Goal: Complete application form: Complete application form

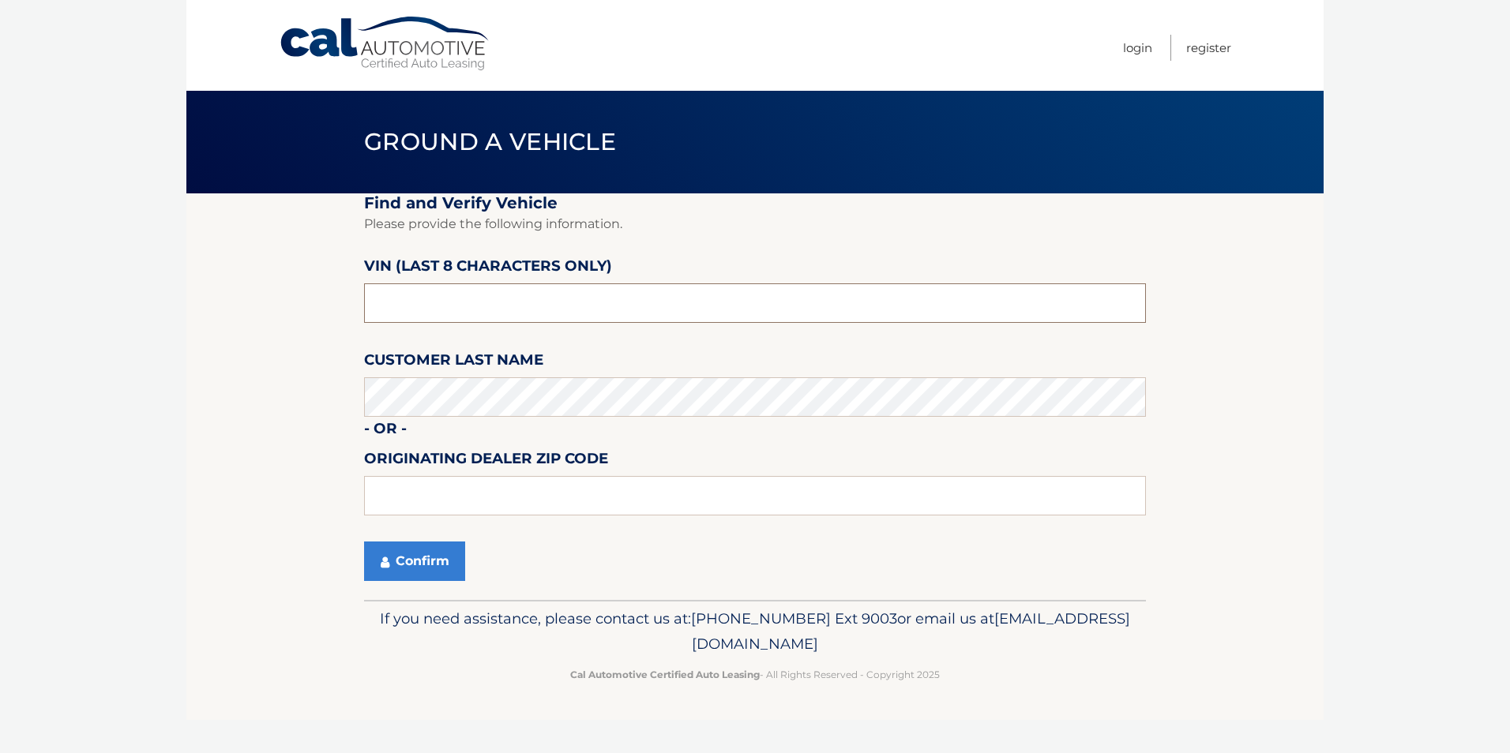
drag, startPoint x: 446, startPoint y: 291, endPoint x: 62, endPoint y: 298, distance: 383.8
click at [62, 298] on body "Cal Automotive Menu Login Register Ground a Vehicle" at bounding box center [755, 376] width 1510 height 753
type input "030523**"
click at [416, 563] on button "Confirm" at bounding box center [414, 561] width 101 height 39
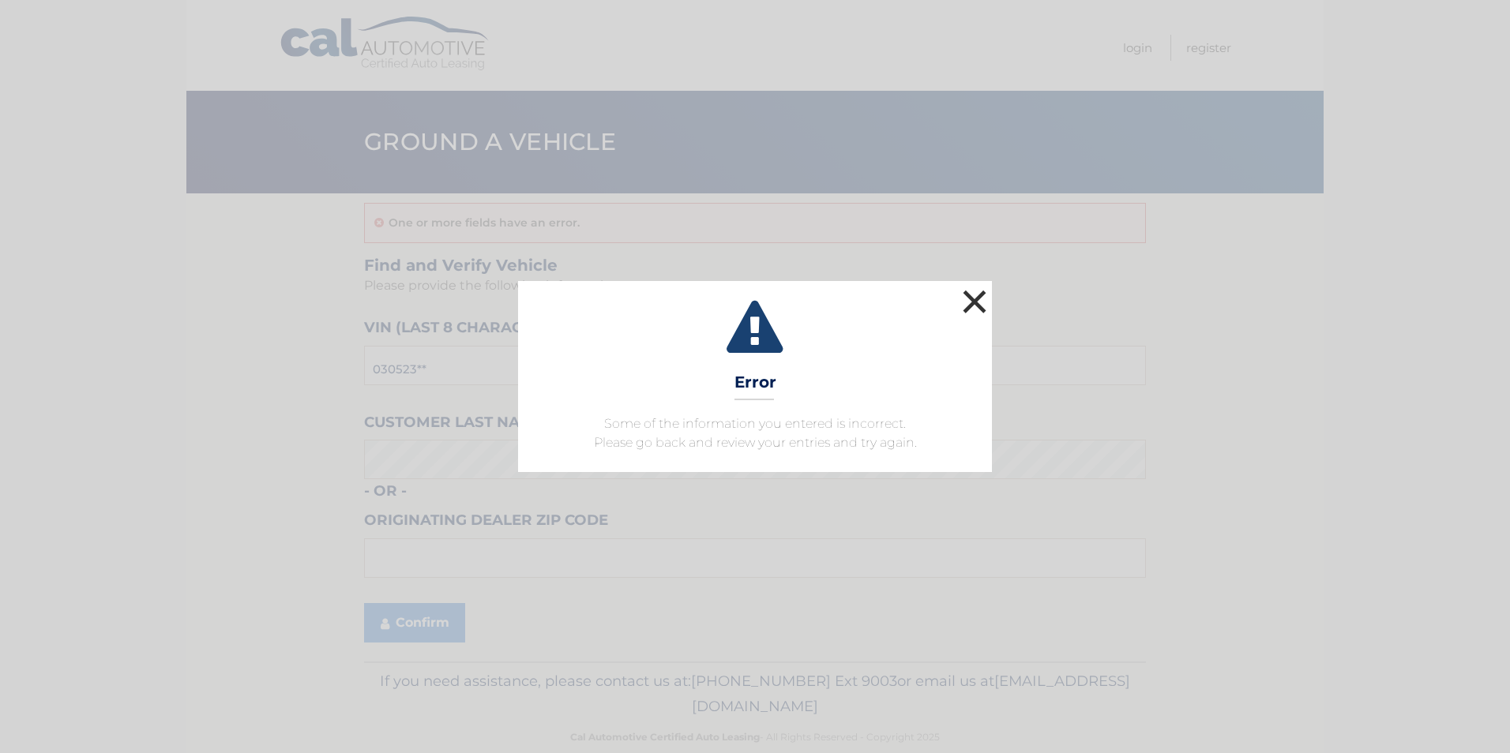
click at [979, 293] on button "×" at bounding box center [974, 302] width 32 height 32
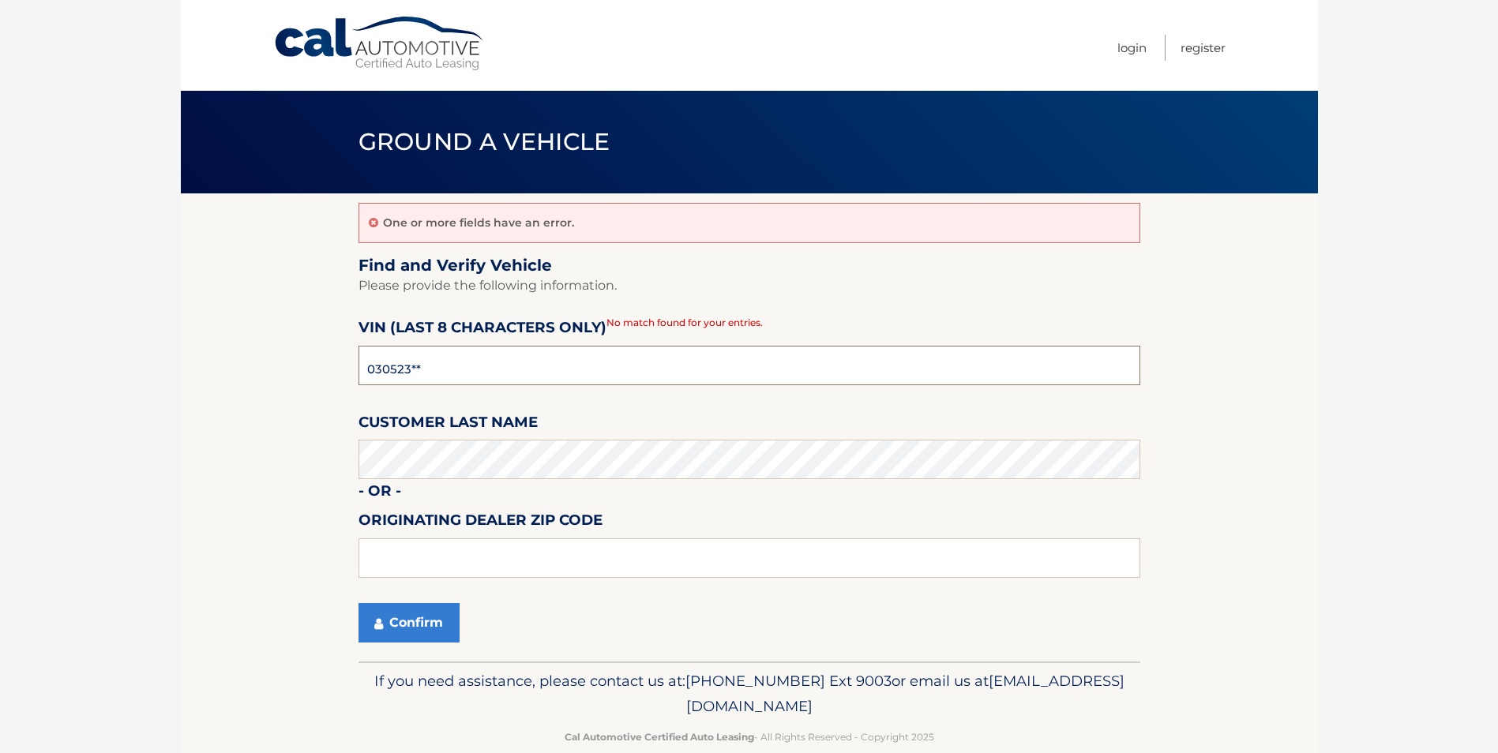
drag, startPoint x: 462, startPoint y: 358, endPoint x: 271, endPoint y: 359, distance: 191.1
click at [273, 359] on section "One or more fields have an error. Find and Verify Vehicle Please provide the fo…" at bounding box center [749, 427] width 1137 height 468
drag, startPoint x: 313, startPoint y: 362, endPoint x: 247, endPoint y: 368, distance: 65.8
click at [247, 368] on section "One or more fields have an error. Find and Verify Vehicle Please provide the fo…" at bounding box center [749, 427] width 1137 height 468
drag, startPoint x: 432, startPoint y: 362, endPoint x: 344, endPoint y: 363, distance: 87.7
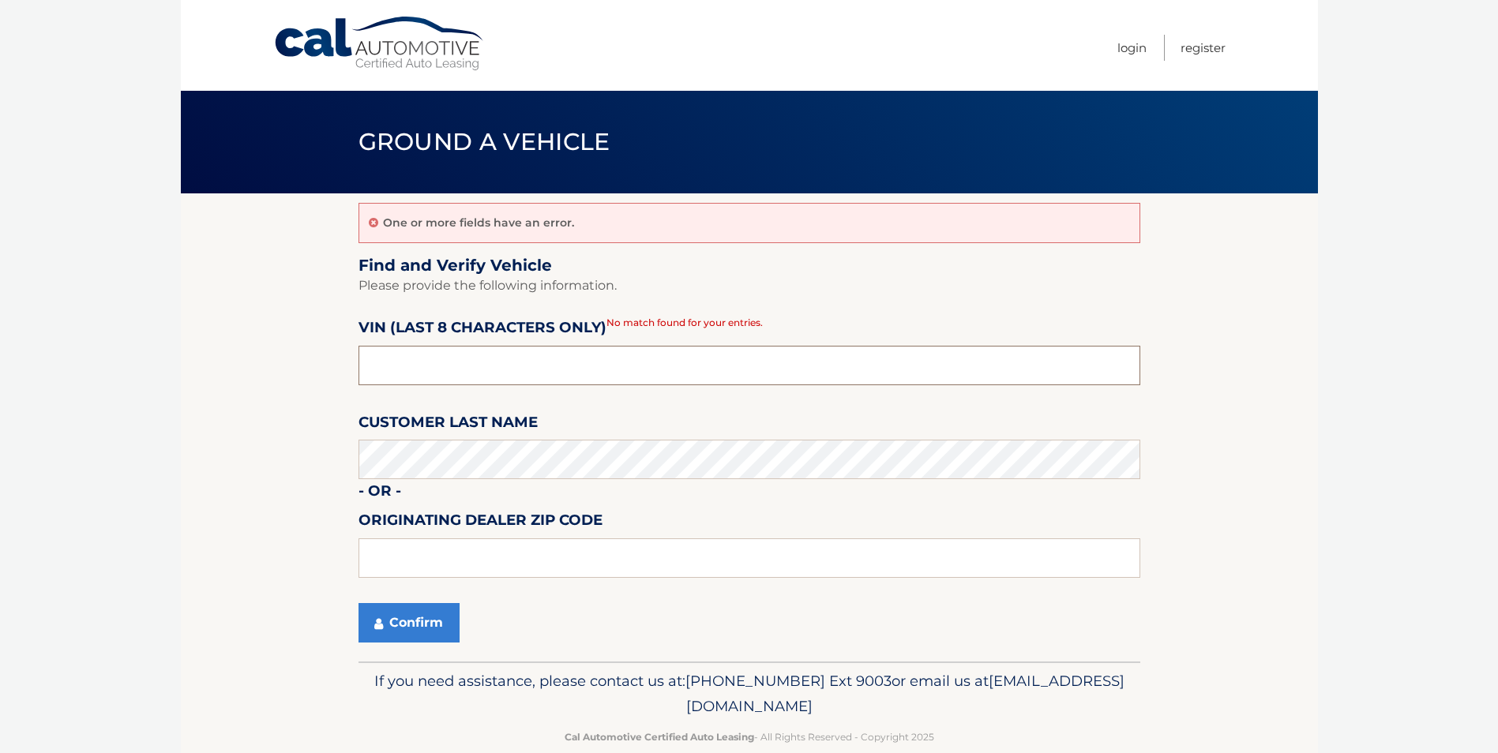
click at [344, 363] on section "One or more fields have an error. Find and Verify Vehicle Please provide the fo…" at bounding box center [749, 427] width 1137 height 468
type input "m030523*"
click at [451, 364] on input "m030523*" at bounding box center [749, 365] width 782 height 39
click at [434, 624] on button "Confirm" at bounding box center [408, 622] width 101 height 39
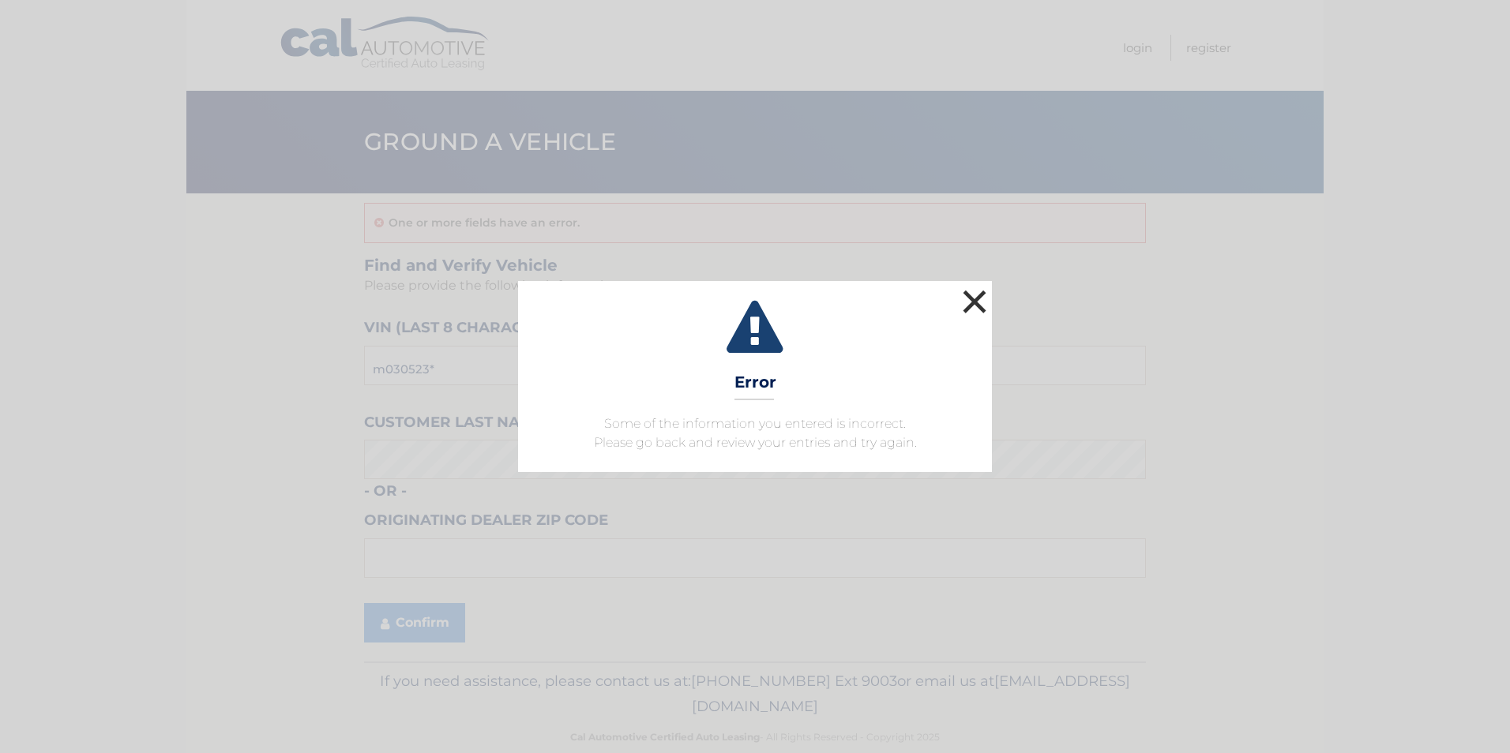
click at [982, 297] on button "×" at bounding box center [974, 302] width 32 height 32
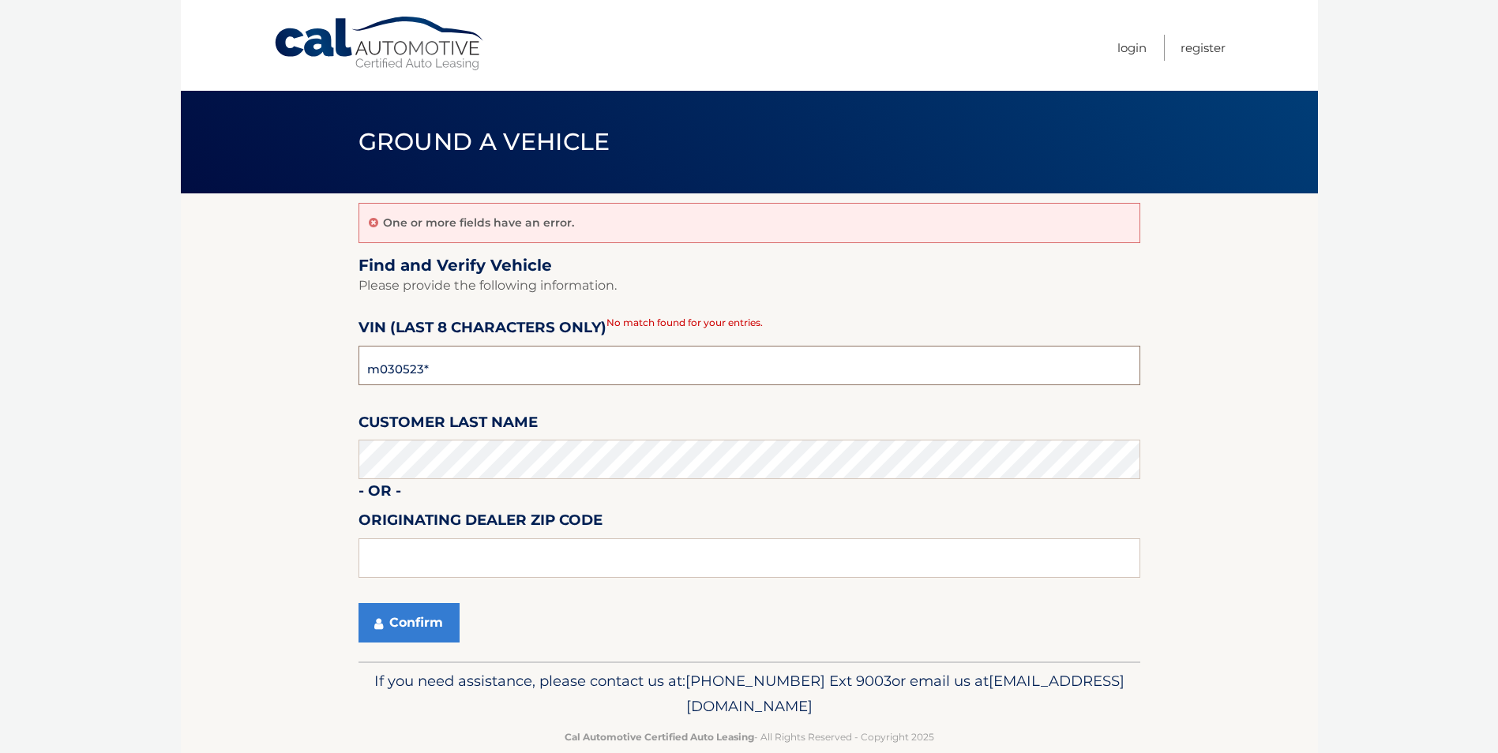
drag, startPoint x: 526, startPoint y: 358, endPoint x: 343, endPoint y: 358, distance: 183.2
click at [343, 358] on section "One or more fields have an error. Find and Verify Vehicle Please provide the fo…" at bounding box center [749, 427] width 1137 height 468
click at [1133, 51] on link "Login" at bounding box center [1131, 48] width 29 height 26
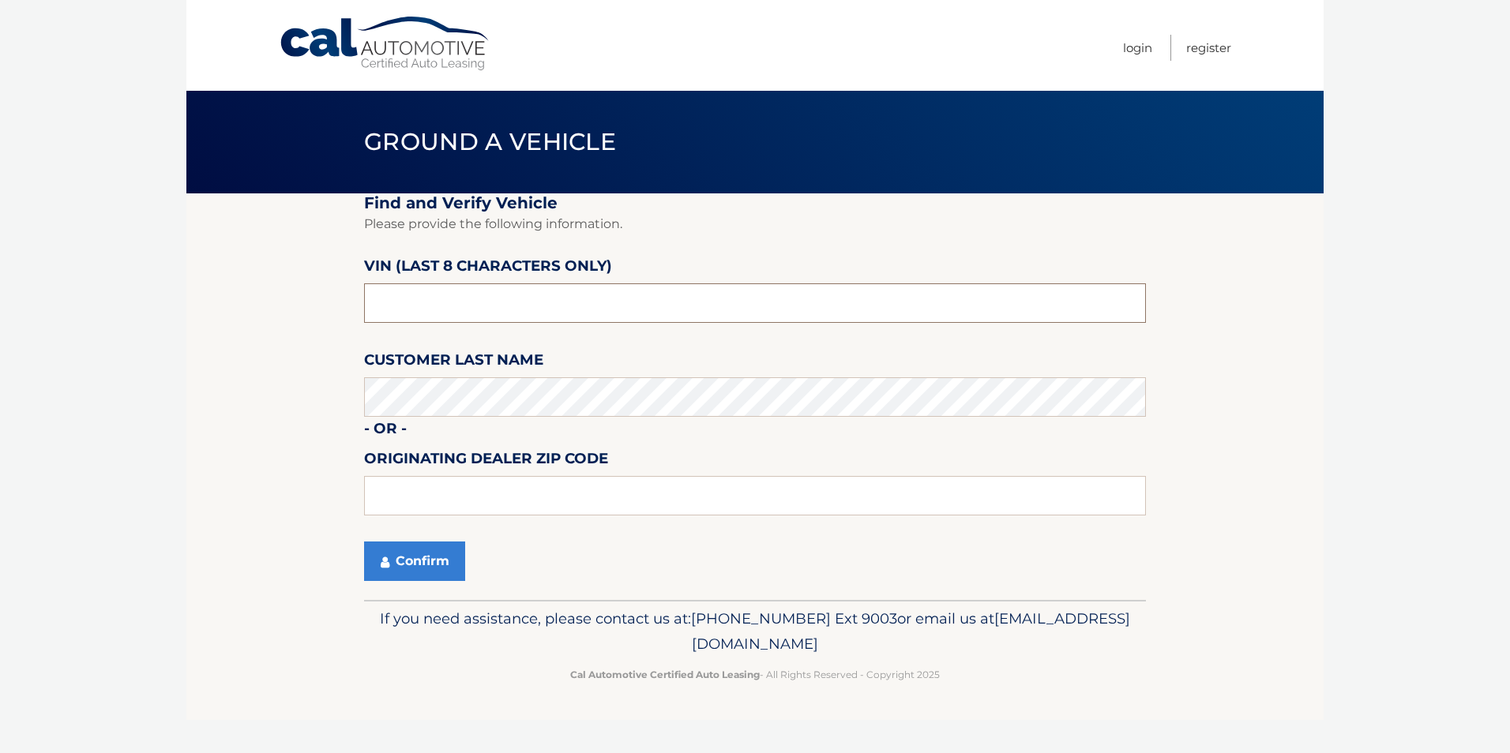
click at [424, 308] on input "text" at bounding box center [755, 302] width 782 height 39
type input "nm030523"
click at [427, 557] on button "Confirm" at bounding box center [414, 561] width 101 height 39
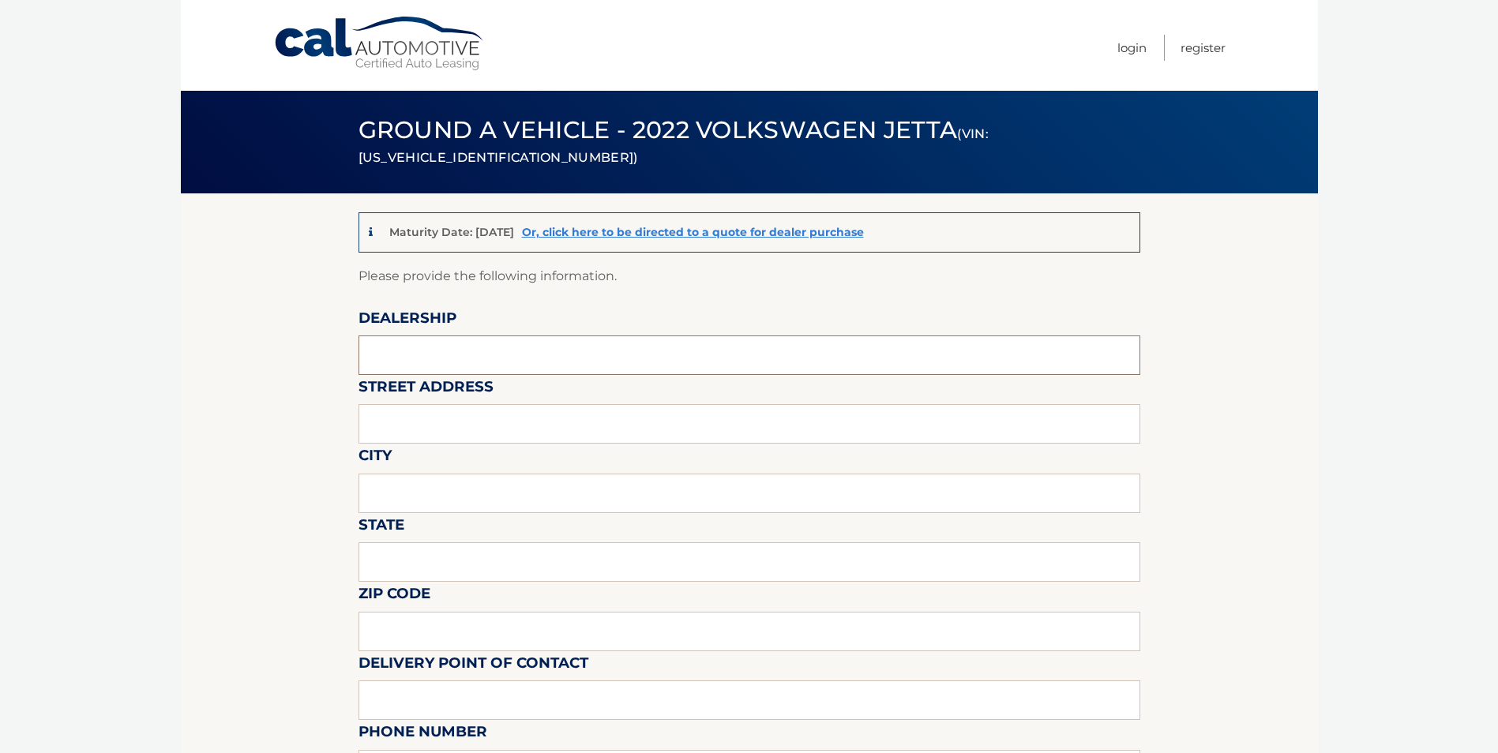
click at [400, 358] on input "text" at bounding box center [749, 355] width 782 height 39
type input "a"
type input "AUDI OF HUNTINGTON"
click at [414, 422] on input "text" at bounding box center [749, 423] width 782 height 39
type input "[STREET_ADDRESS]"
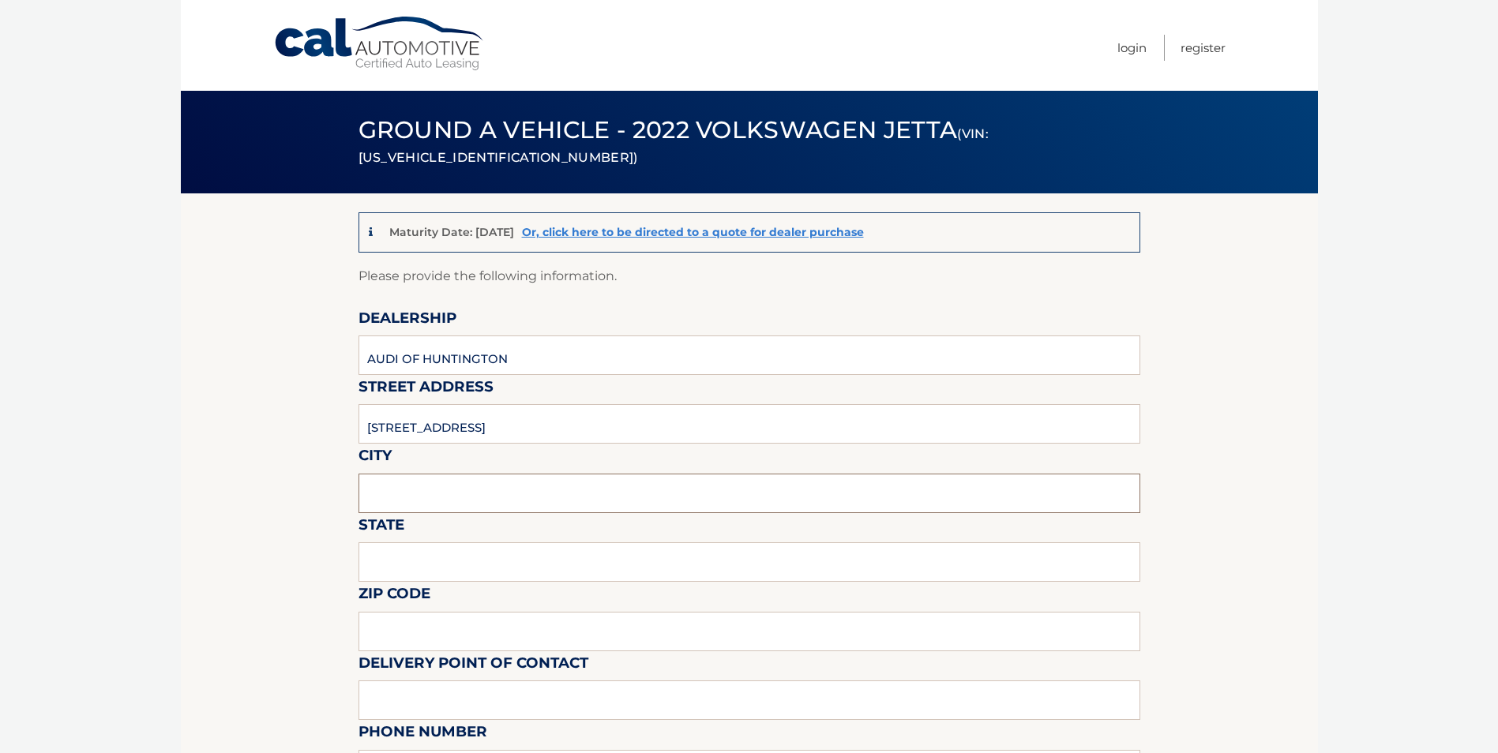
click at [402, 497] on input "text" at bounding box center [749, 493] width 782 height 39
type input "[GEOGRAPHIC_DATA]"
click at [419, 571] on input "text" at bounding box center [749, 561] width 782 height 39
type input "NY"
click at [441, 633] on input "text" at bounding box center [749, 631] width 782 height 39
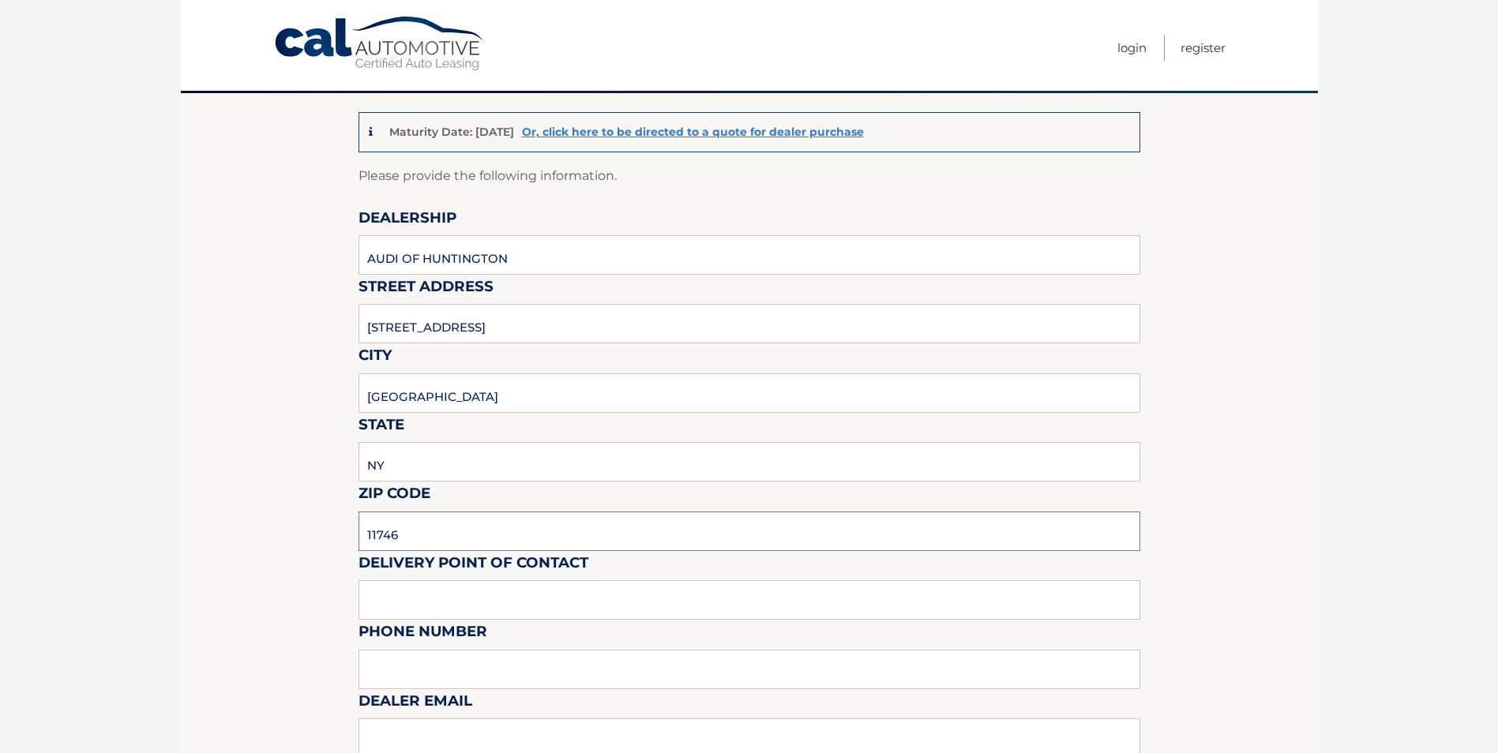
scroll to position [158, 0]
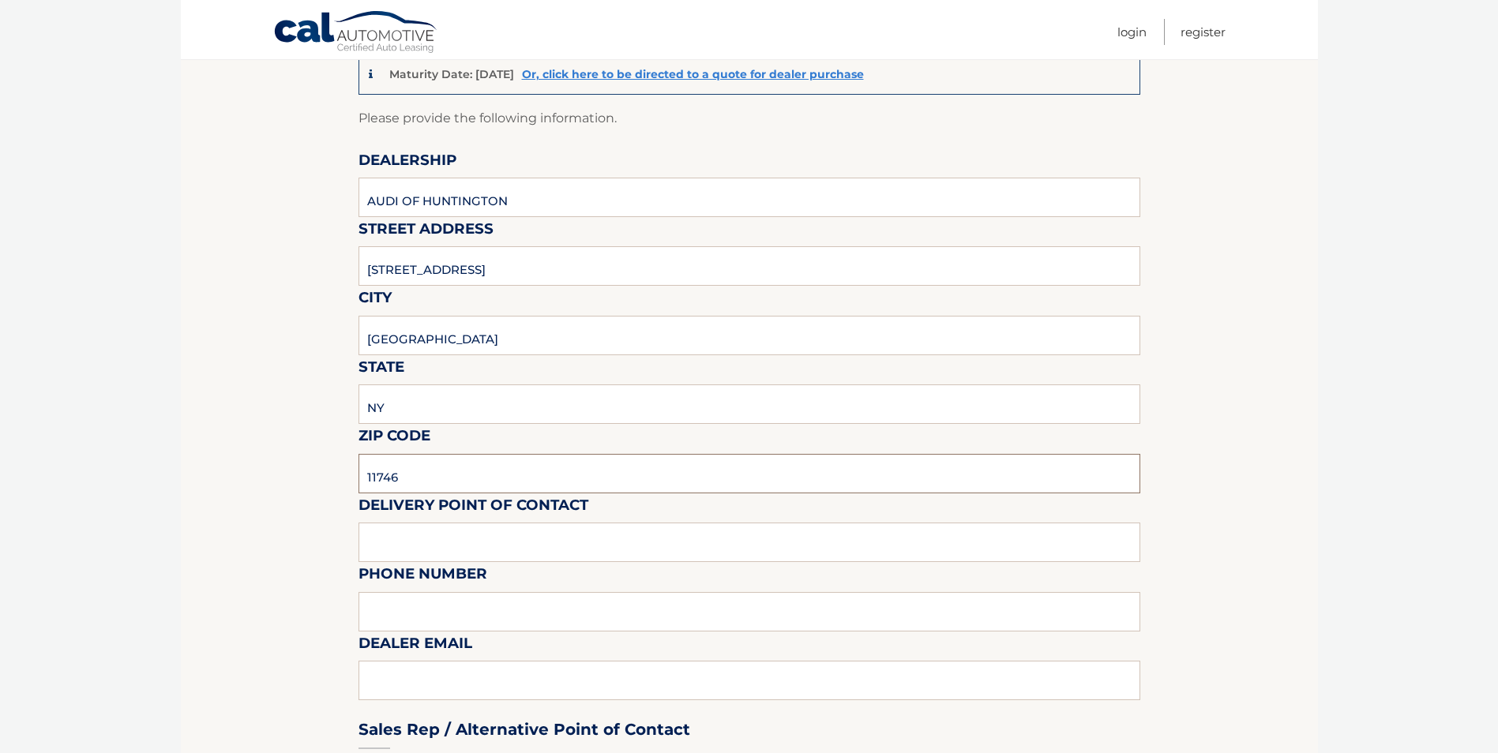
type input "11746"
click at [424, 539] on input "text" at bounding box center [749, 542] width 782 height 39
type input "[PERSON_NAME]"
click at [400, 606] on input "text" at bounding box center [749, 611] width 782 height 39
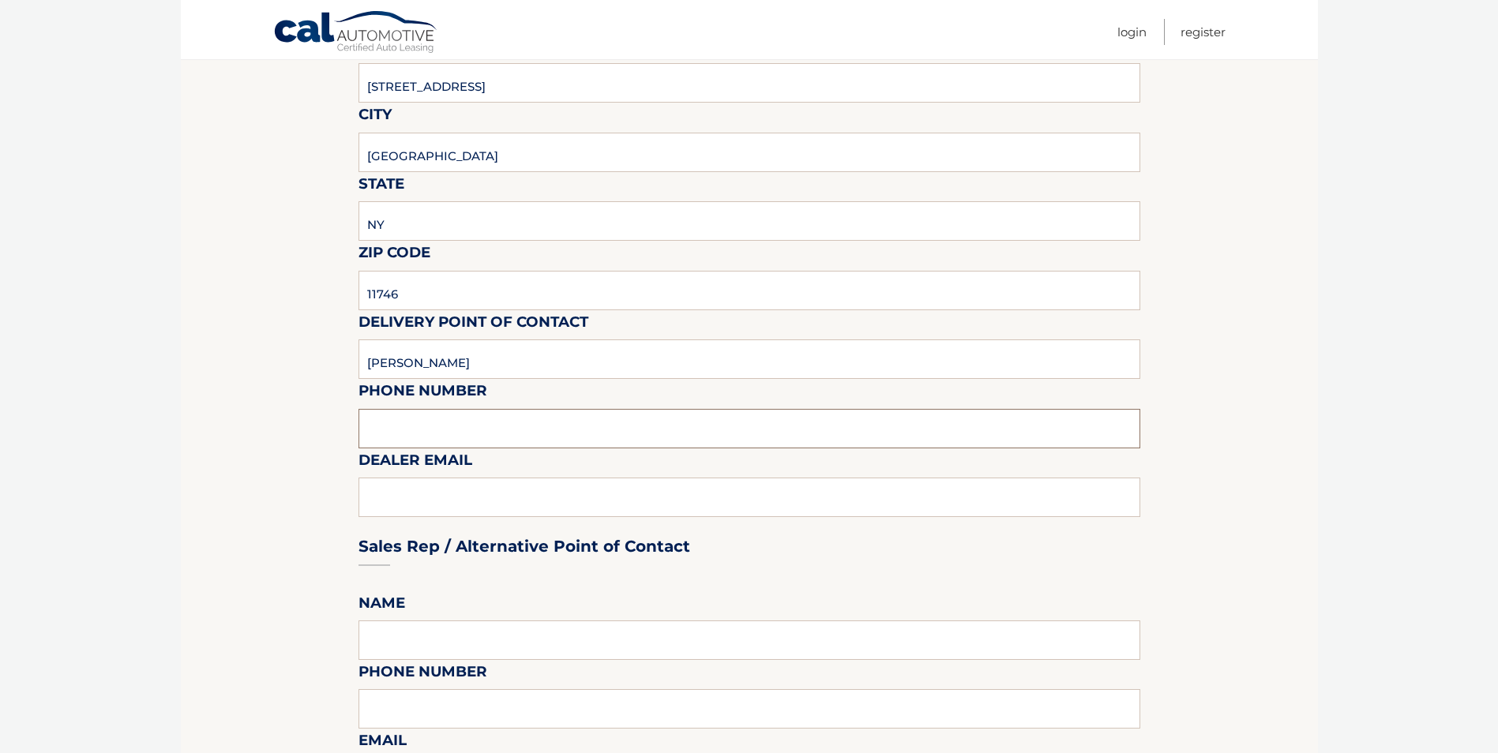
scroll to position [316, 0]
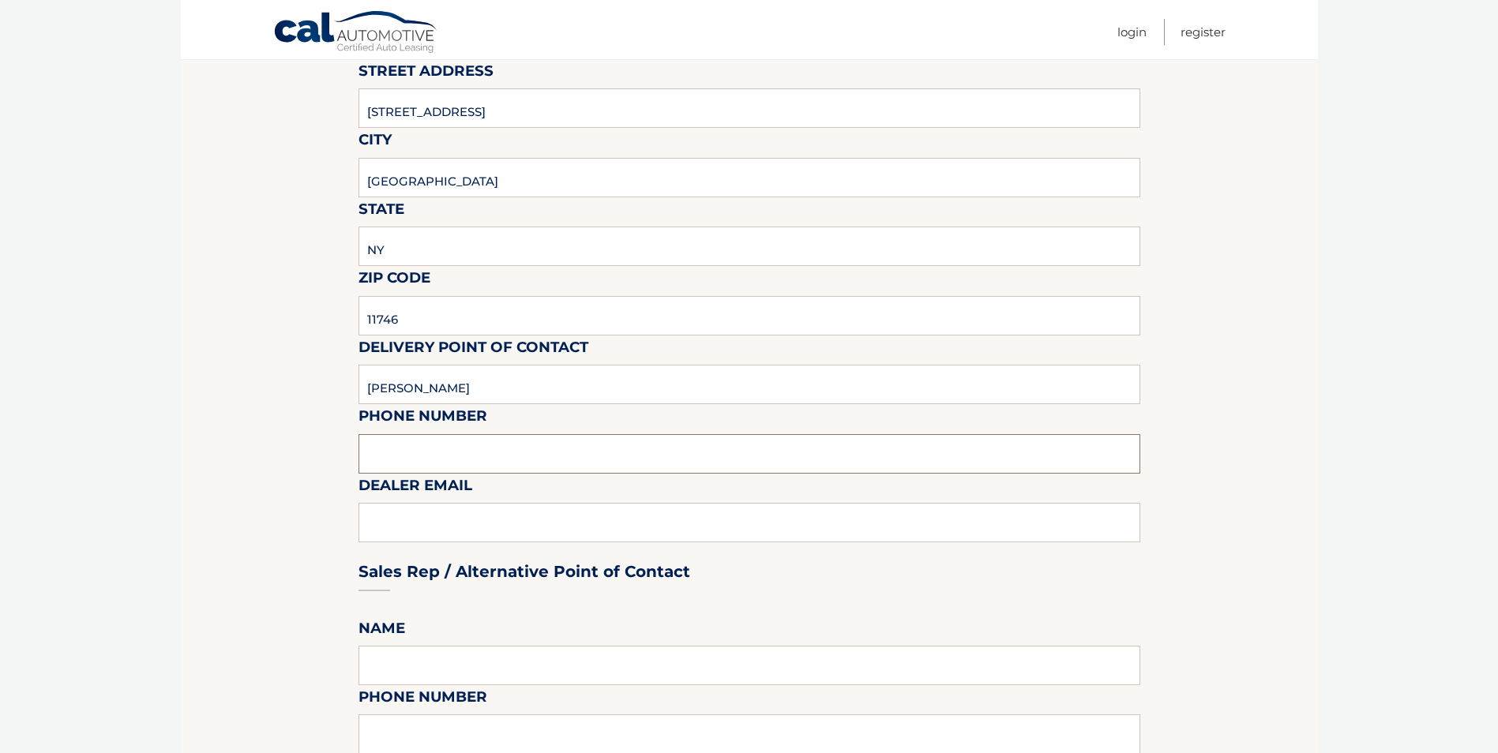
click at [405, 448] on input "text" at bounding box center [749, 453] width 782 height 39
click at [383, 459] on input "text" at bounding box center [749, 453] width 782 height 39
type input "6314865600"
click at [445, 513] on div "Sales Rep / Alternative Point of Contact" at bounding box center [749, 541] width 782 height 111
click at [433, 522] on div "Sales Rep / Alternative Point of Contact" at bounding box center [749, 541] width 782 height 111
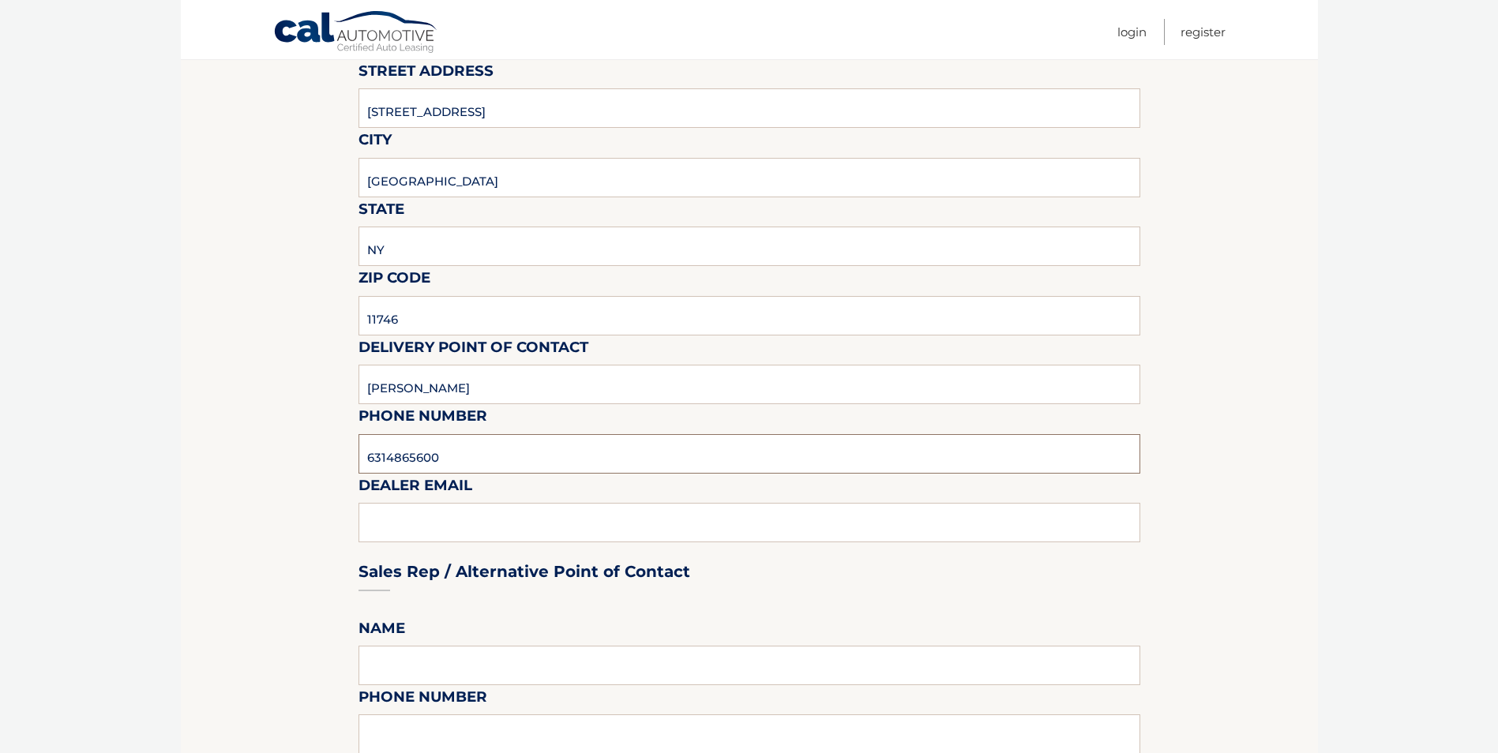
click at [602, 453] on input "6314865600" at bounding box center [749, 453] width 782 height 39
click at [411, 531] on div "Sales Rep / Alternative Point of Contact" at bounding box center [749, 541] width 782 height 111
click at [396, 522] on div "Sales Rep / Alternative Point of Contact" at bounding box center [749, 541] width 782 height 111
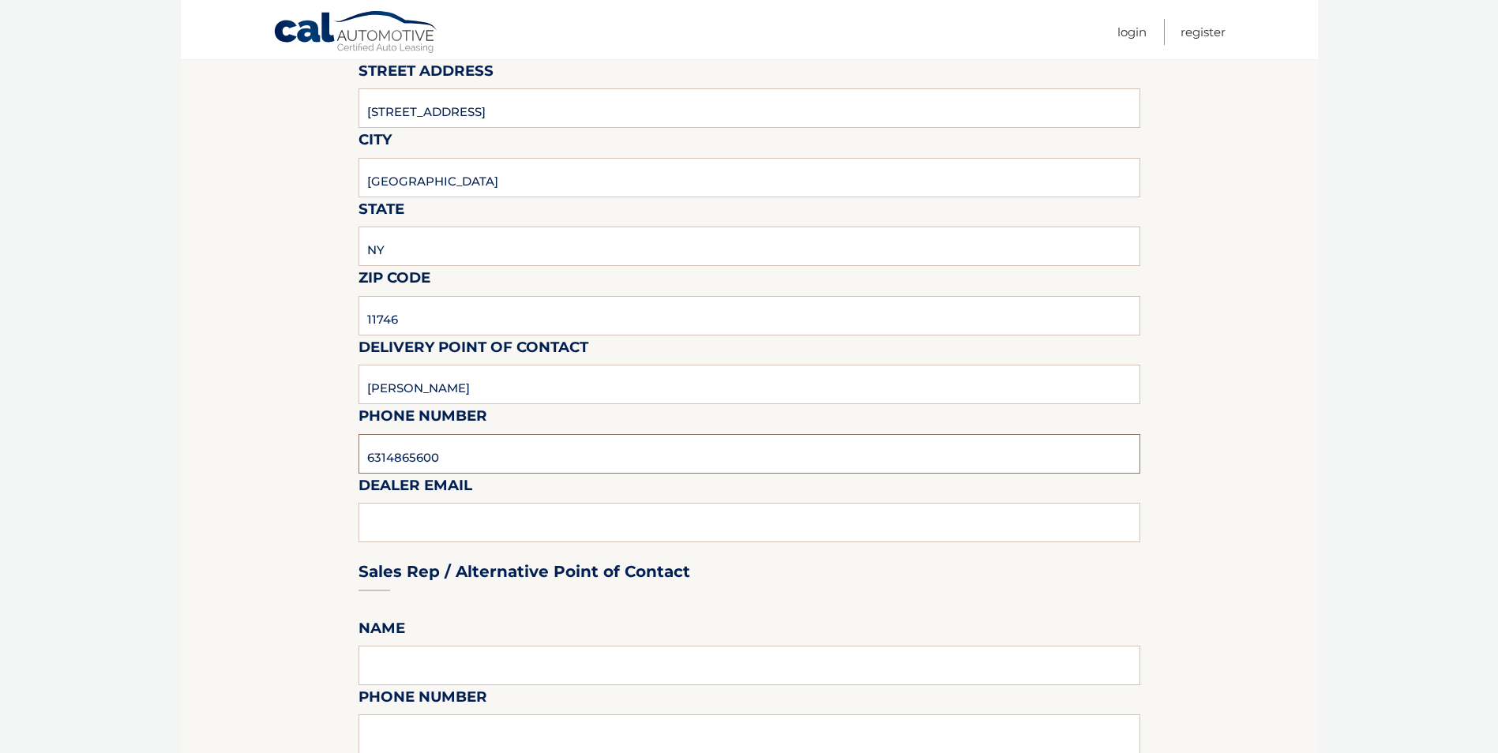
drag, startPoint x: 396, startPoint y: 522, endPoint x: 547, endPoint y: 437, distance: 173.5
click at [547, 437] on input "6314865600" at bounding box center [749, 453] width 782 height 39
click at [475, 458] on input "6314865600" at bounding box center [749, 453] width 782 height 39
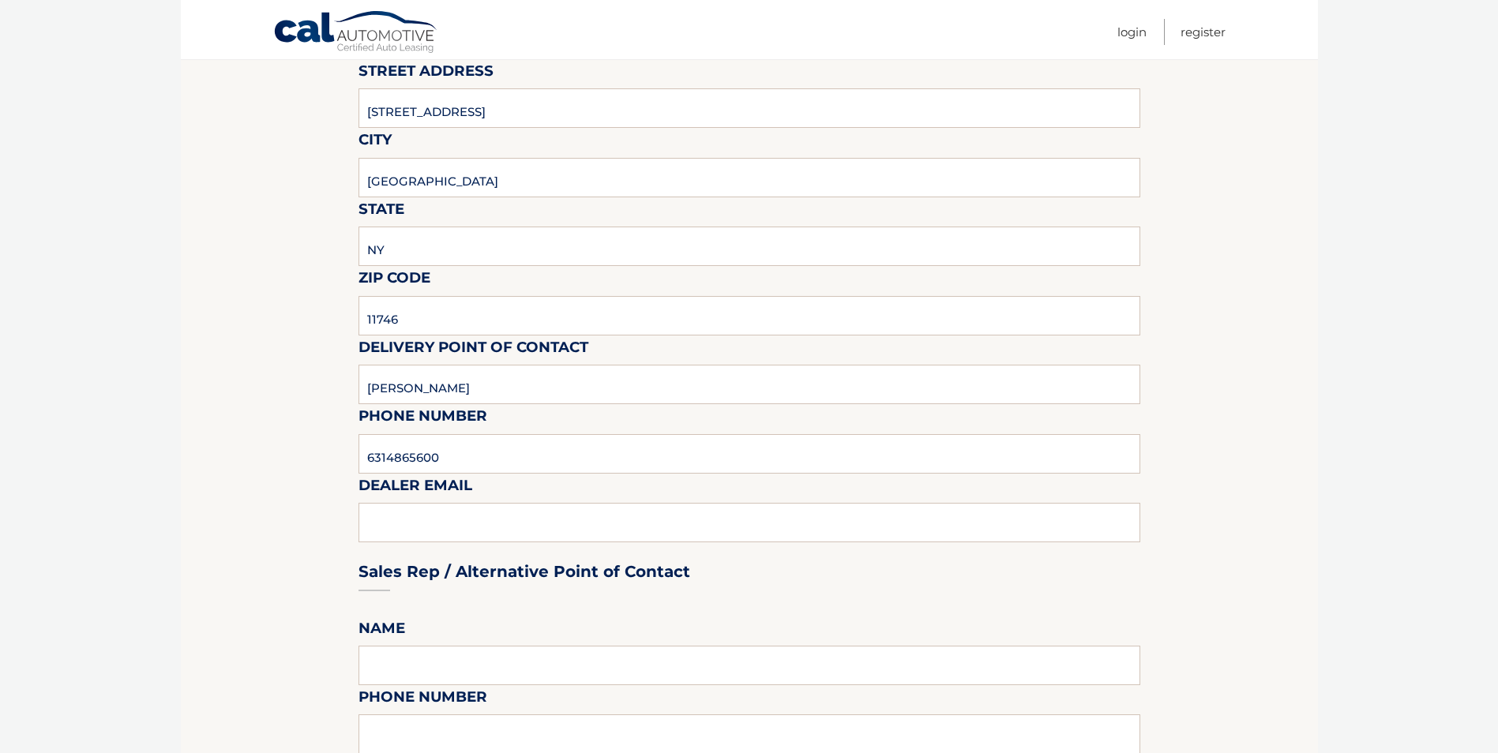
click at [396, 530] on div "Sales Rep / Alternative Point of Contact" at bounding box center [749, 541] width 782 height 111
click at [400, 529] on div "Sales Rep / Alternative Point of Contact" at bounding box center [749, 541] width 782 height 111
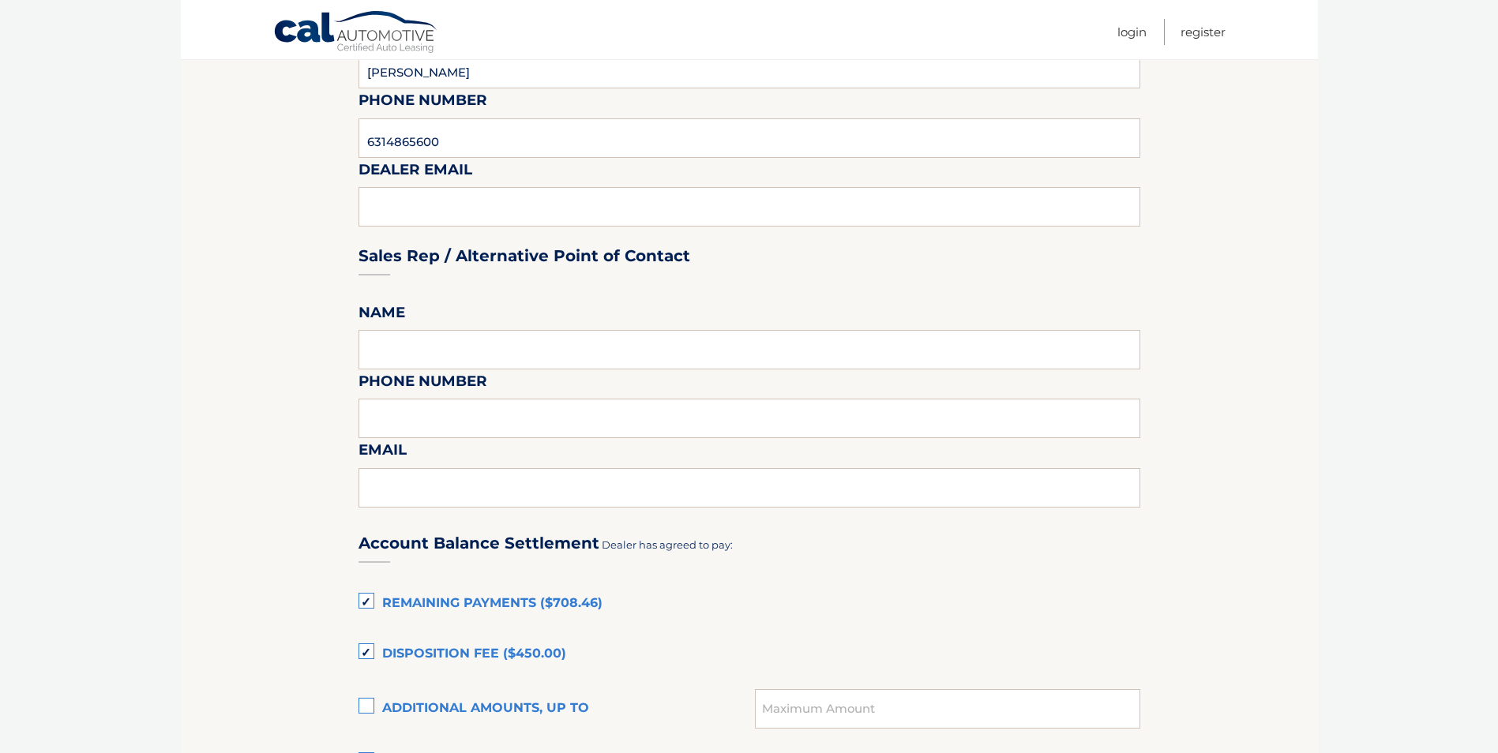
scroll to position [711, 0]
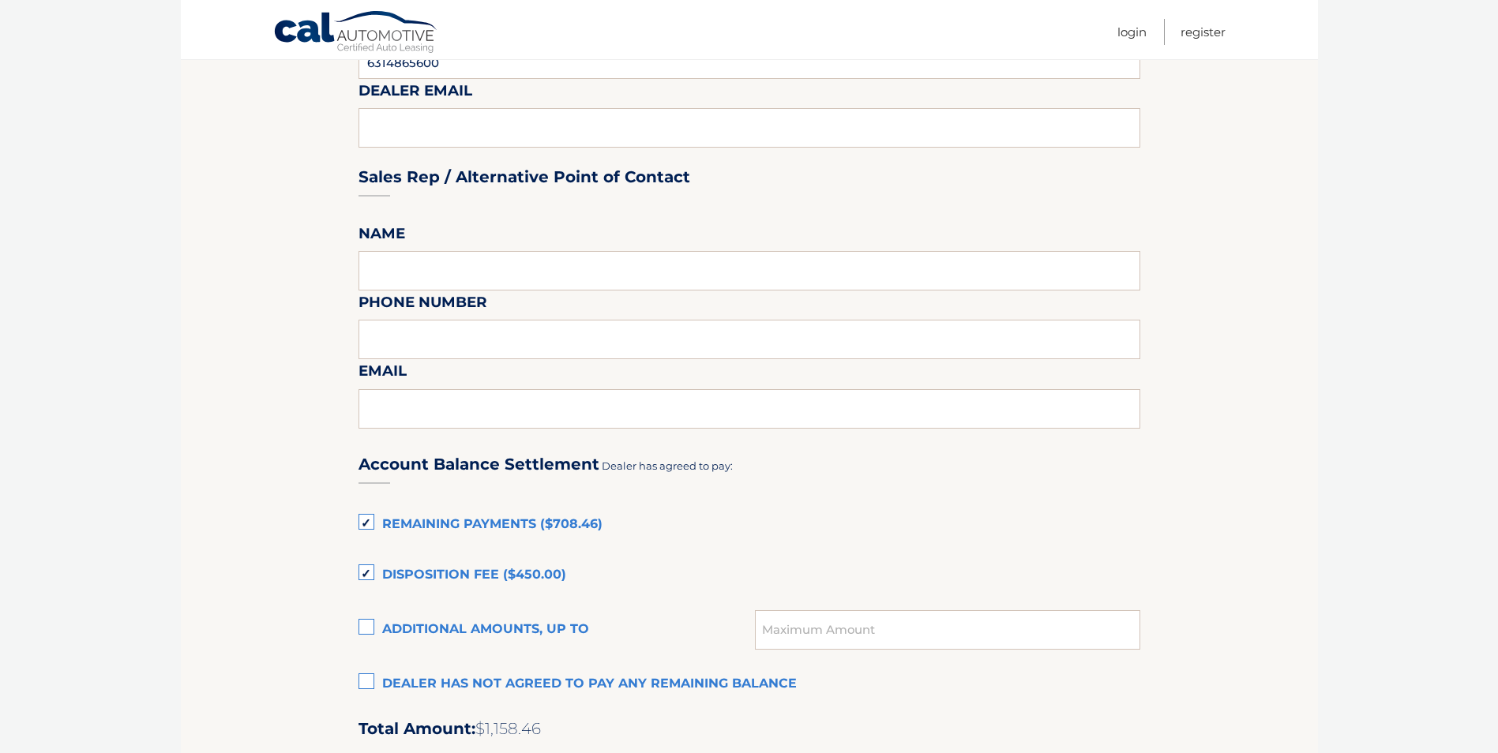
click at [363, 525] on label "Remaining Payments ($708.46)" at bounding box center [749, 525] width 782 height 32
click at [0, 0] on input "Remaining Payments ($708.46)" at bounding box center [0, 0] width 0 height 0
click at [363, 571] on label "Disposition Fee ($450.00)" at bounding box center [749, 576] width 782 height 32
click at [0, 0] on input "Disposition Fee ($450.00)" at bounding box center [0, 0] width 0 height 0
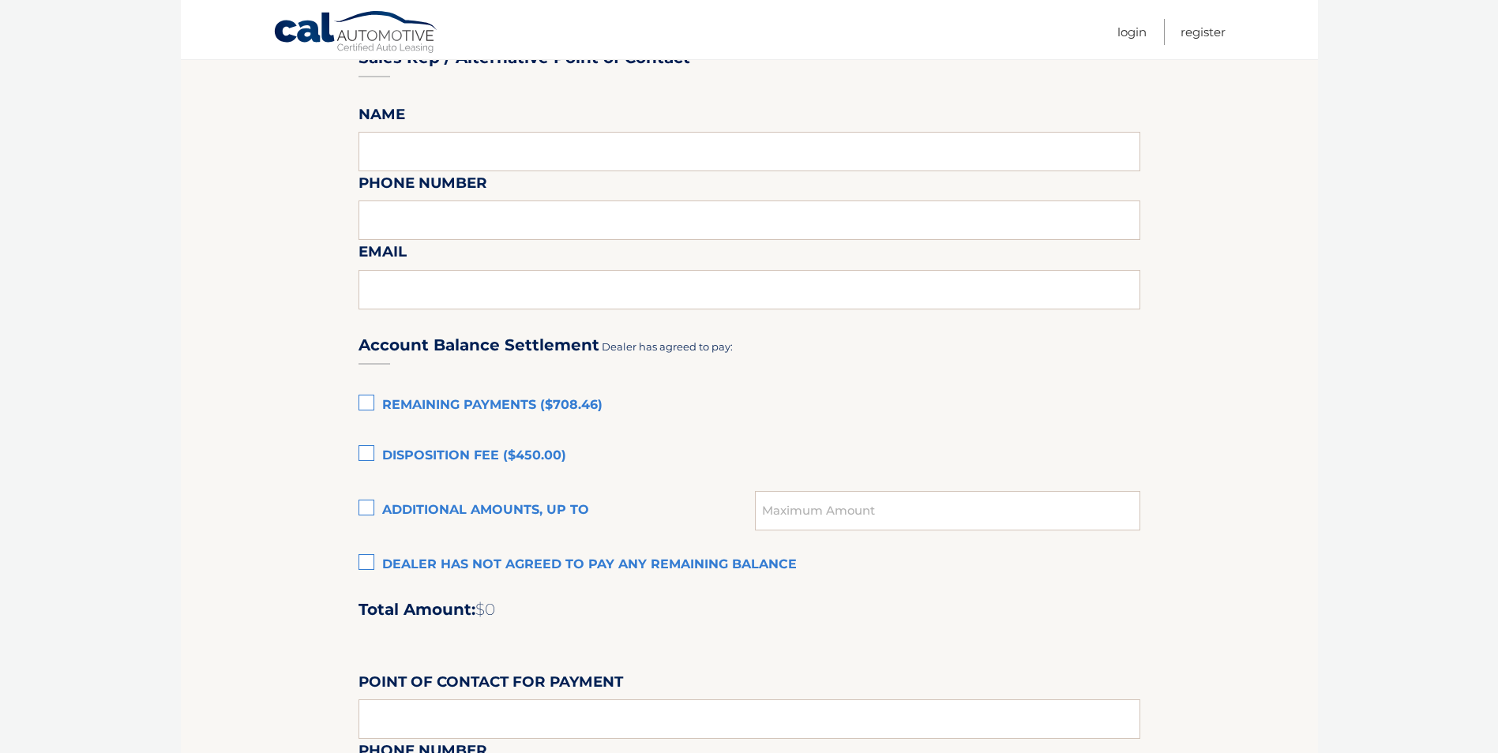
scroll to position [868, 0]
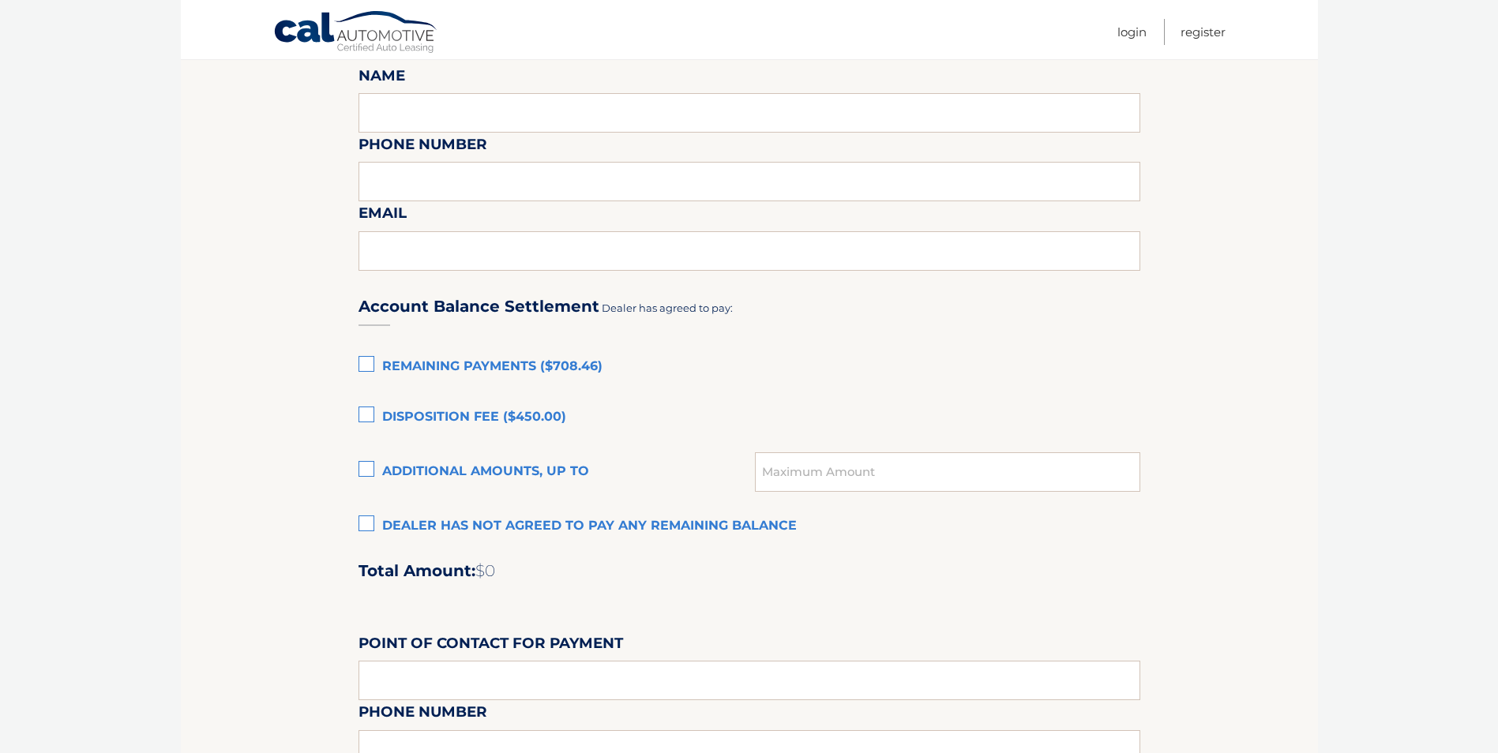
click at [370, 529] on label "Dealer has not agreed to pay any remaining balance" at bounding box center [749, 527] width 782 height 32
click at [0, 0] on input "Dealer has not agreed to pay any remaining balance" at bounding box center [0, 0] width 0 height 0
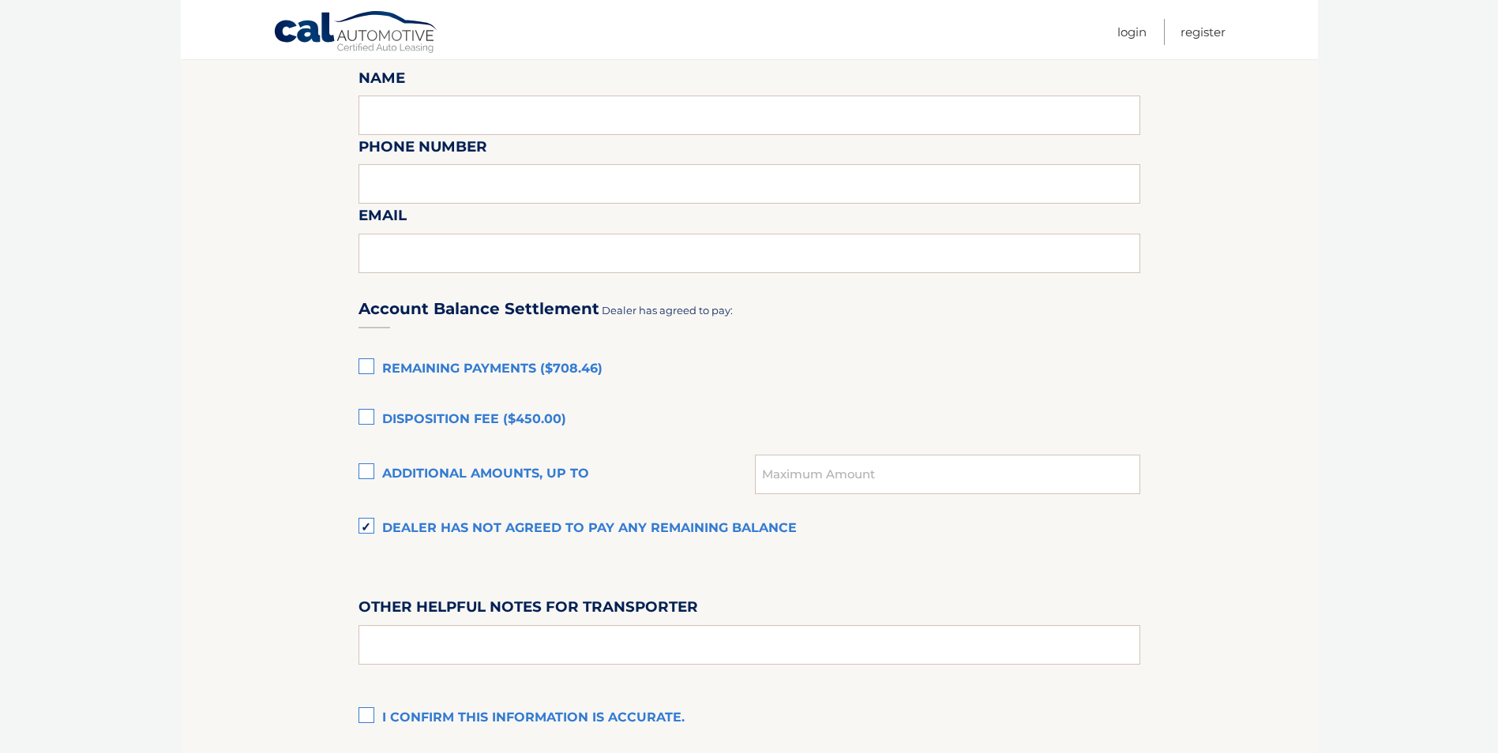
scroll to position [632, 0]
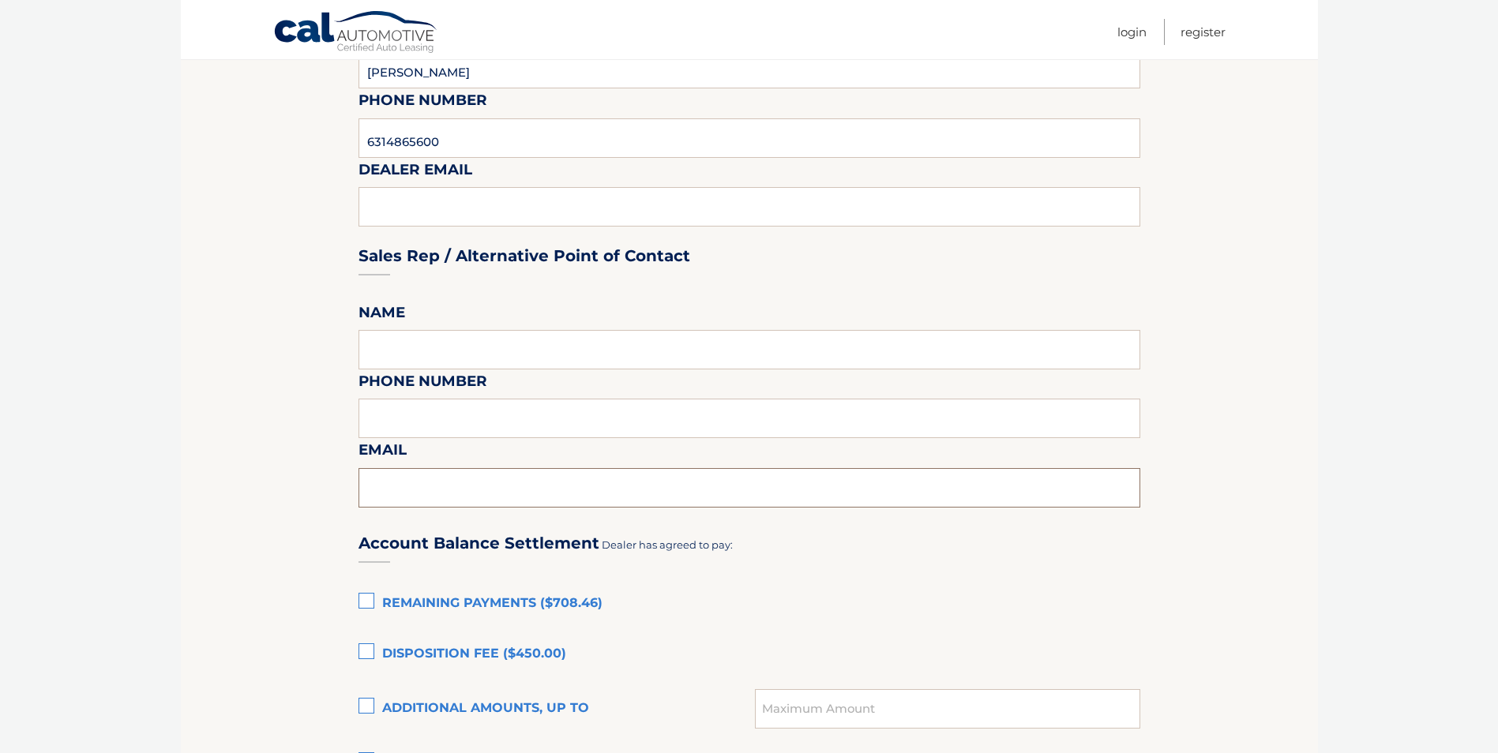
click at [414, 495] on input "text" at bounding box center [749, 487] width 782 height 39
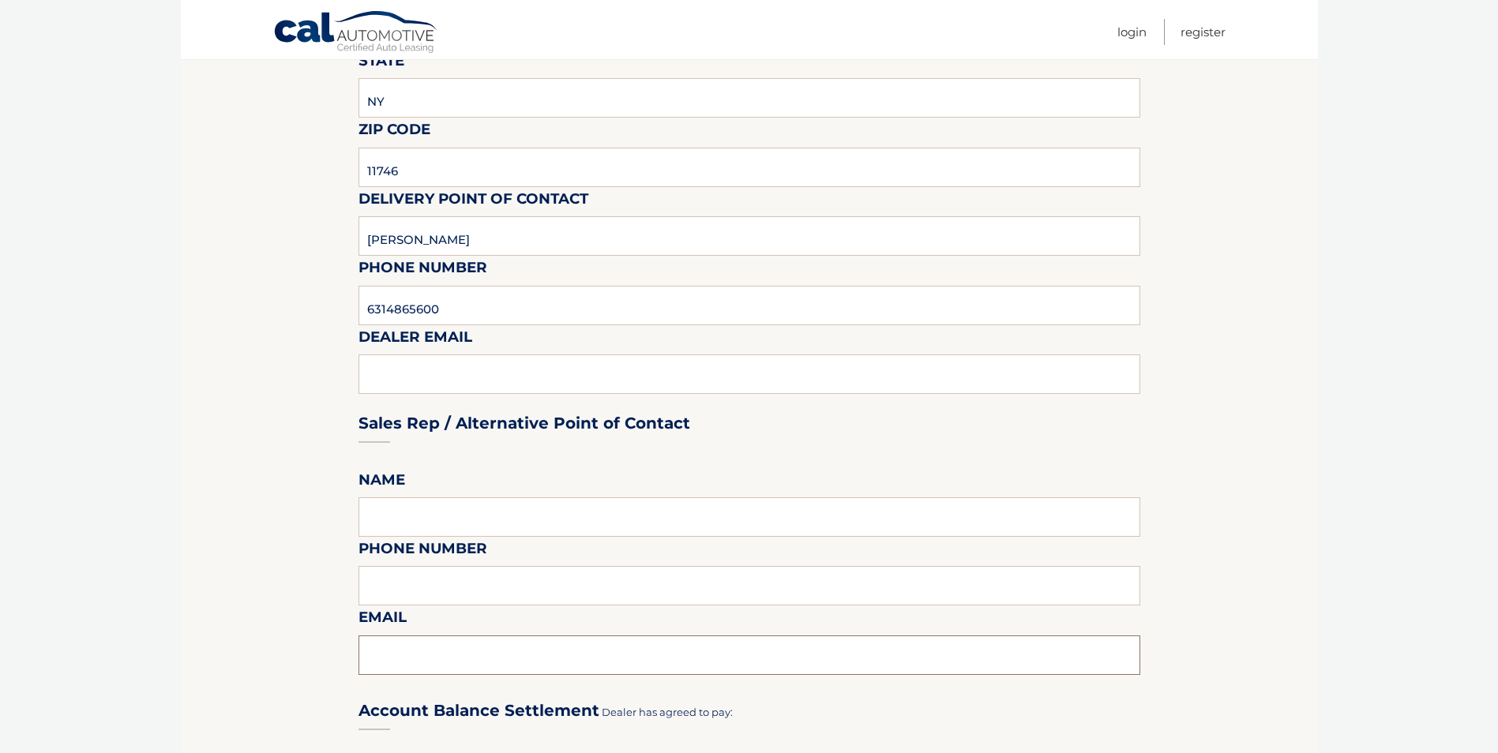
scroll to position [395, 0]
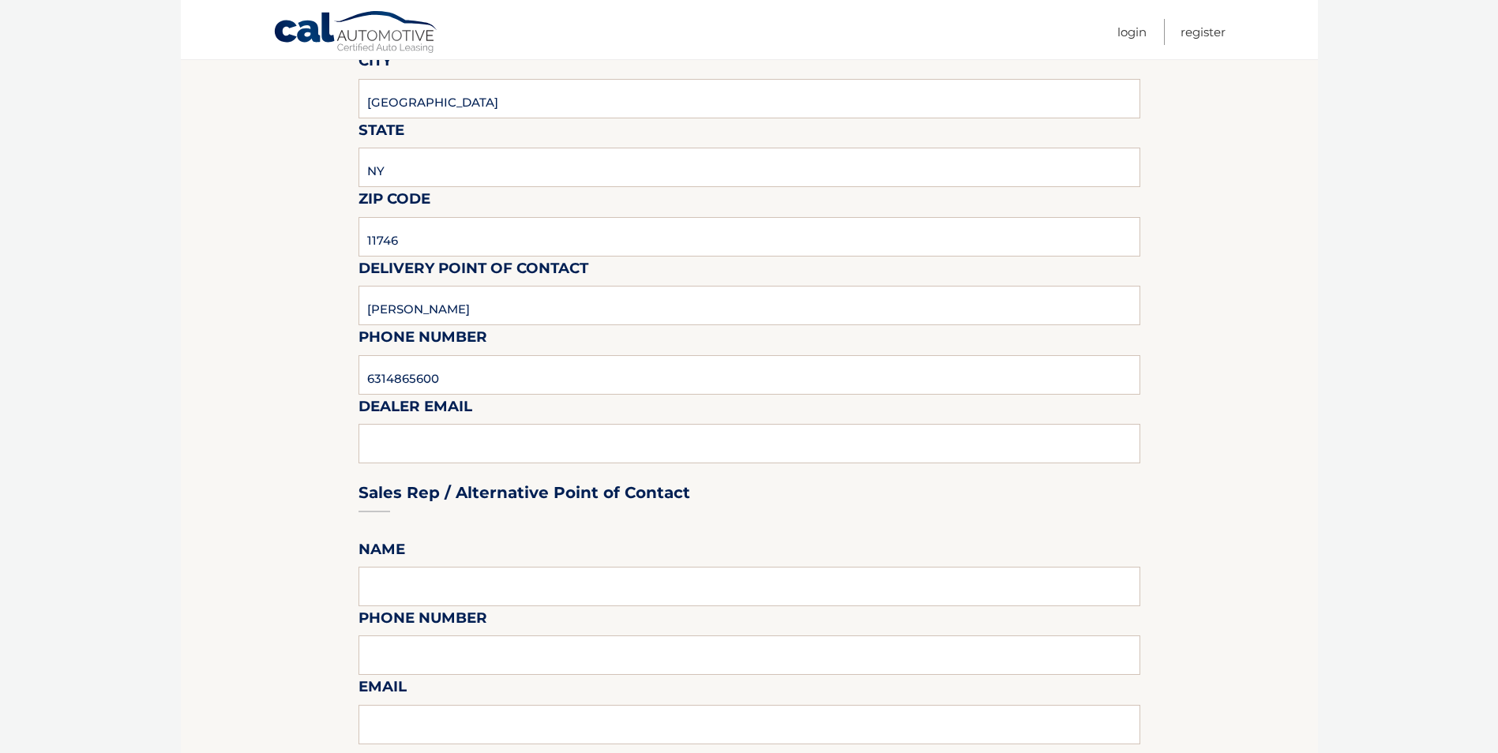
click at [398, 444] on div "Sales Rep / Alternative Point of Contact" at bounding box center [749, 462] width 782 height 111
drag, startPoint x: 398, startPoint y: 444, endPoint x: 512, endPoint y: 392, distance: 124.7
click at [512, 392] on input "6314865600" at bounding box center [749, 374] width 782 height 39
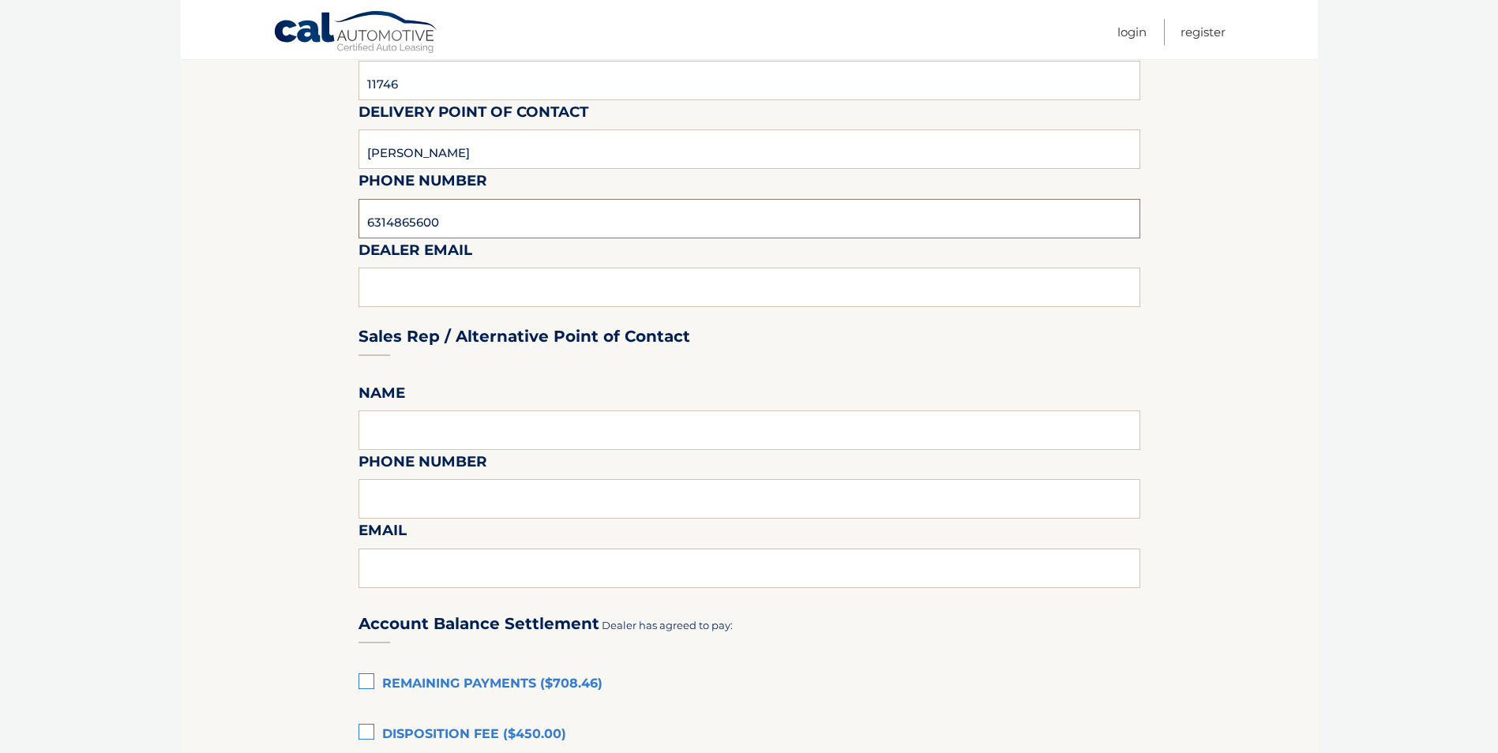
scroll to position [553, 0]
click at [410, 431] on input "text" at bounding box center [749, 428] width 782 height 39
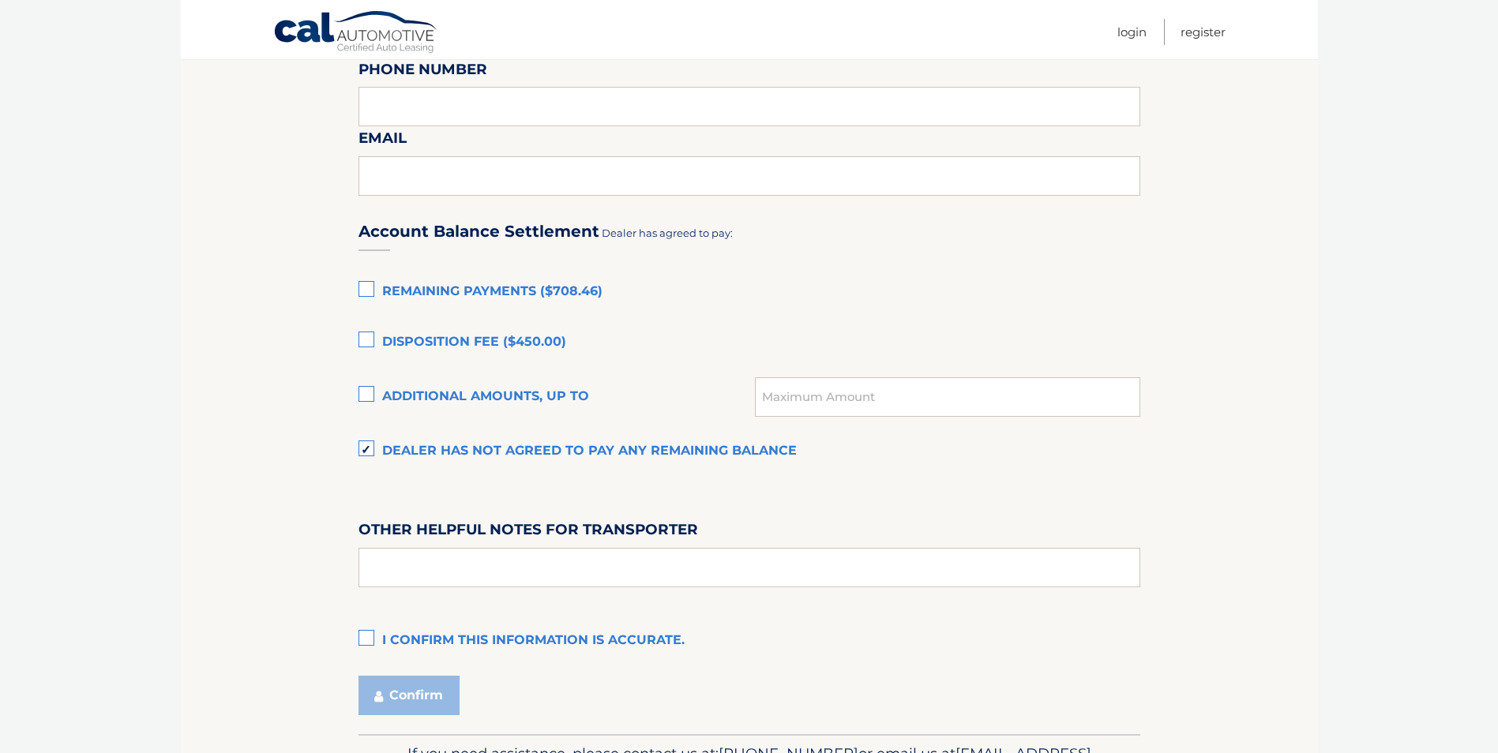
scroll to position [947, 0]
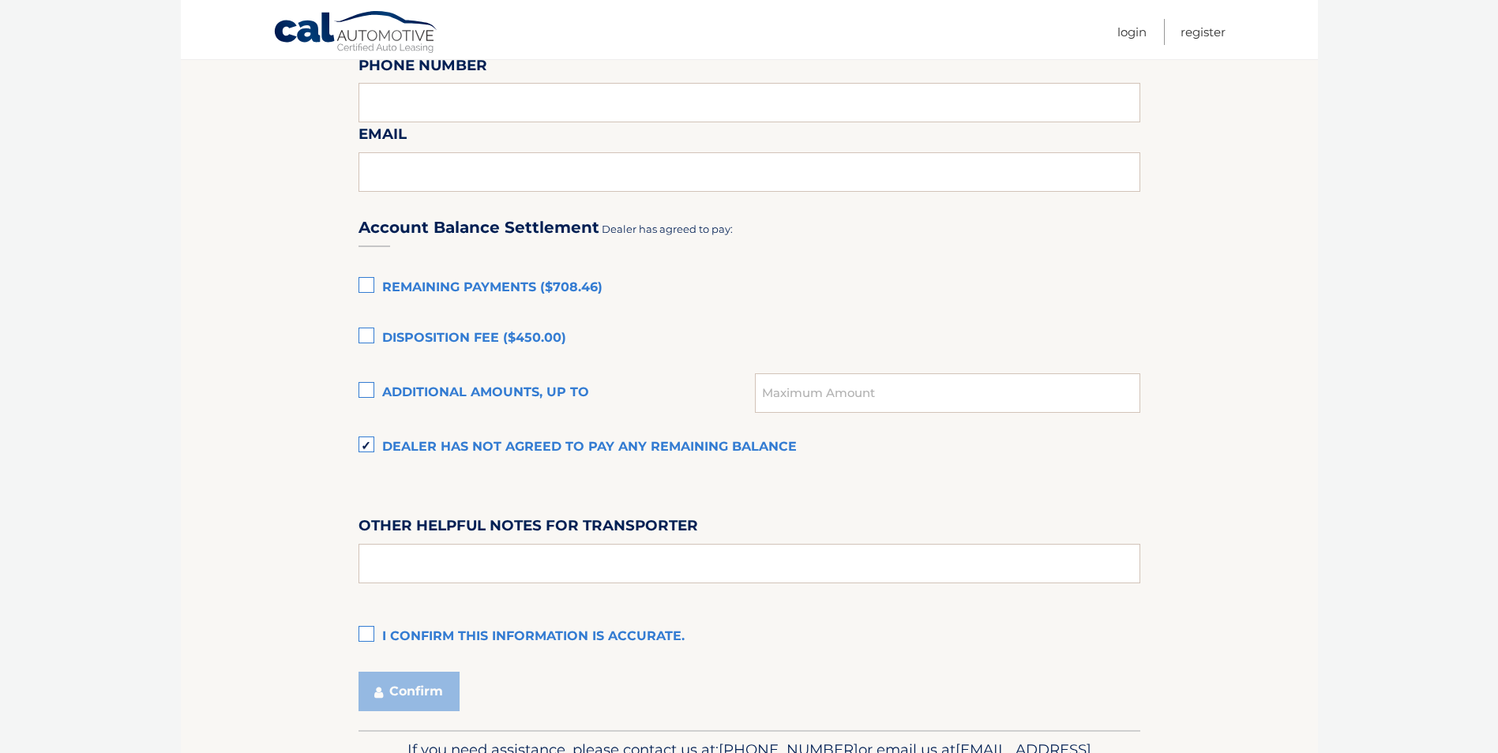
type input "WILL E."
click at [365, 628] on label "I confirm this information is accurate." at bounding box center [749, 637] width 782 height 32
click at [0, 0] on input "I confirm this information is accurate." at bounding box center [0, 0] width 0 height 0
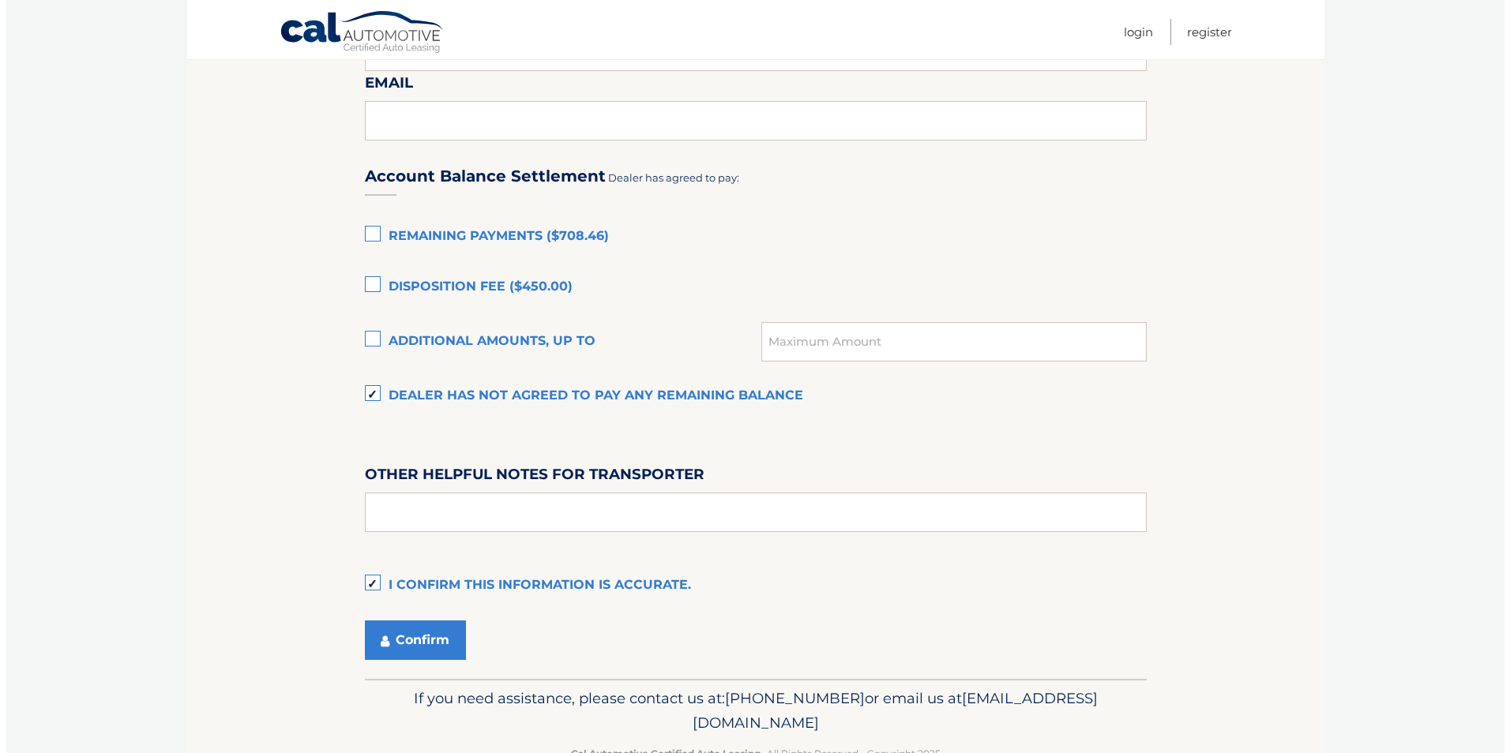
scroll to position [1026, 0]
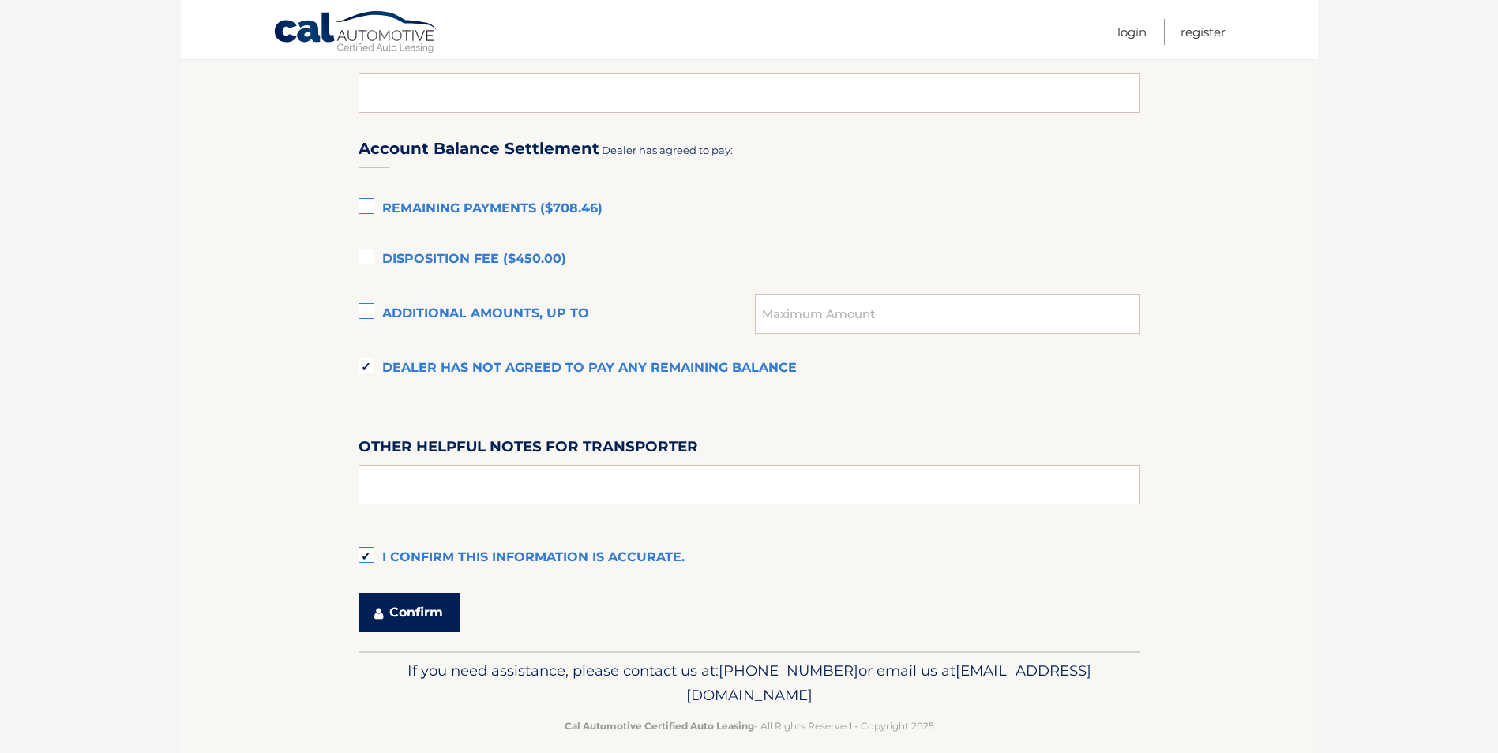
click at [429, 610] on button "Confirm" at bounding box center [408, 612] width 101 height 39
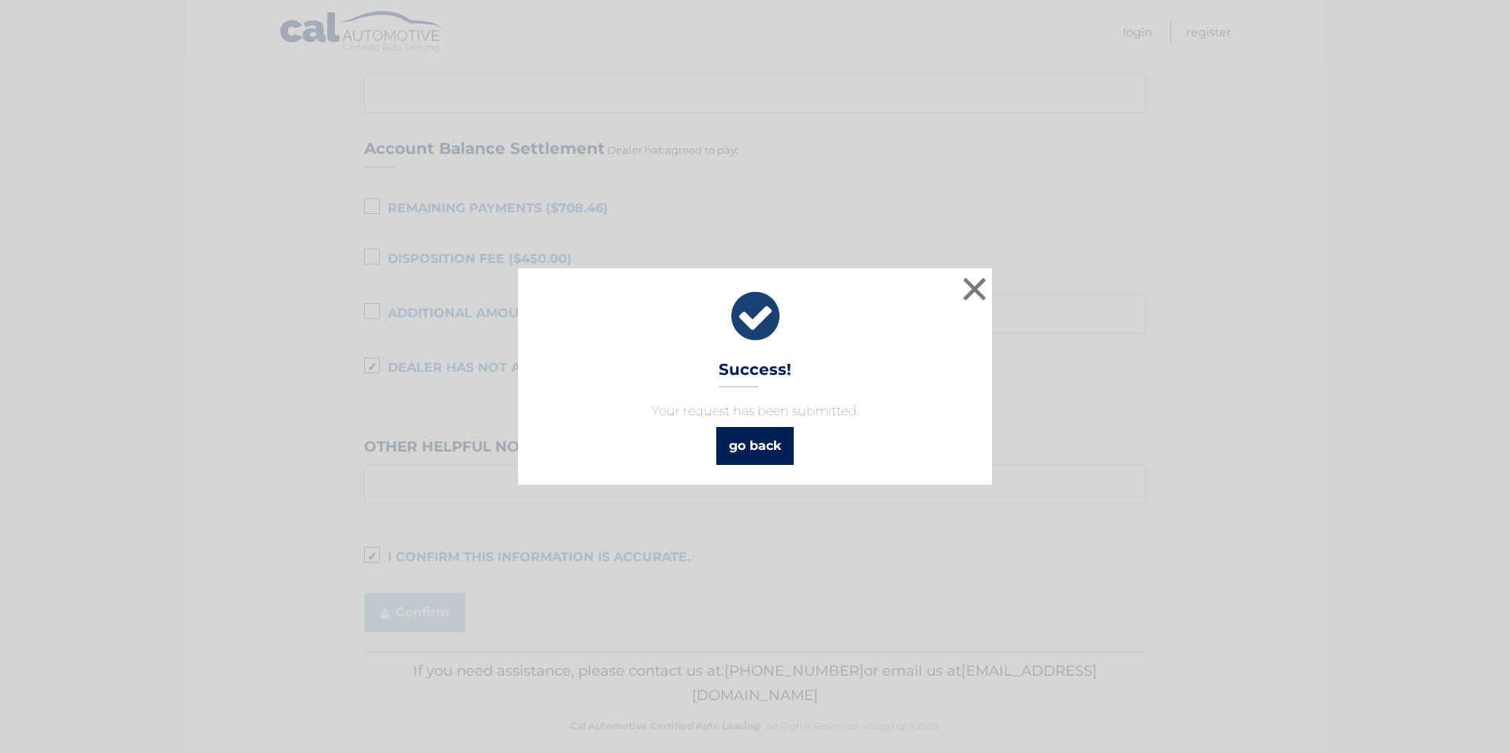
click at [763, 451] on link "go back" at bounding box center [754, 446] width 77 height 38
